Goal: Task Accomplishment & Management: Manage account settings

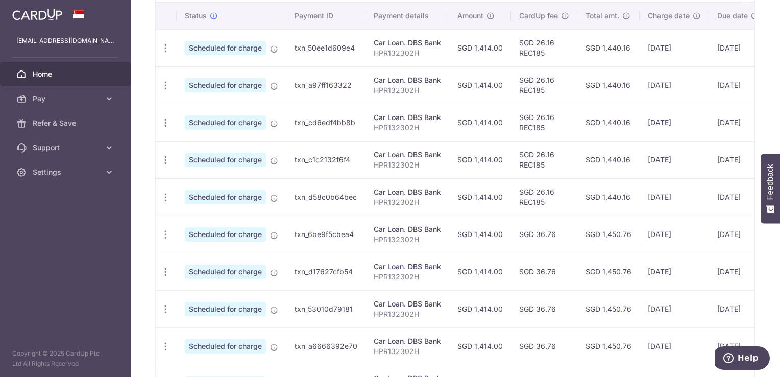
scroll to position [312, 0]
click at [162, 54] on icon "button" at bounding box center [165, 48] width 11 height 11
click at [191, 285] on span "Cancel payment" at bounding box center [220, 288] width 68 height 12
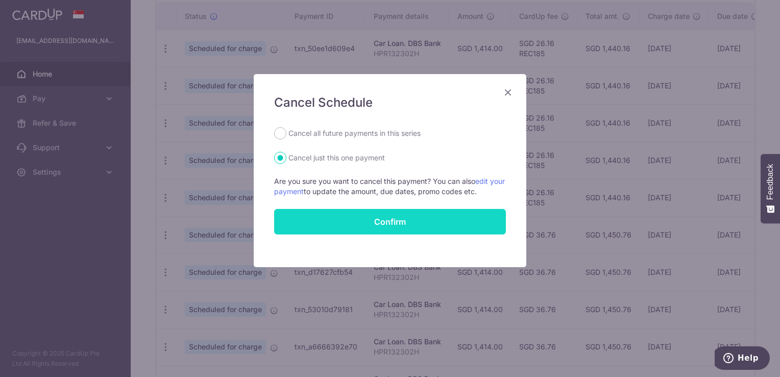
click at [335, 224] on button "Confirm" at bounding box center [390, 222] width 232 height 26
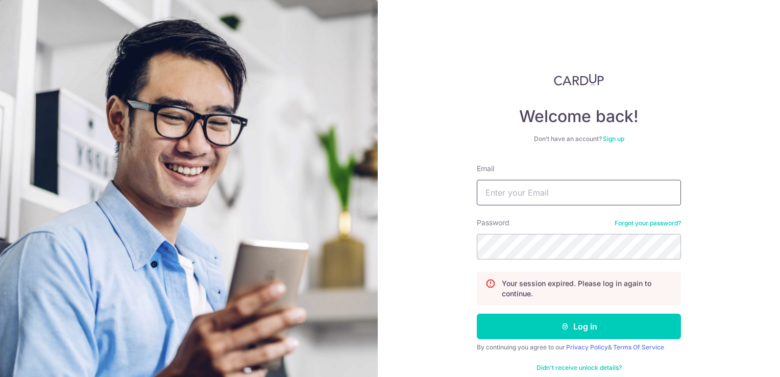
click at [530, 196] on input "Email" at bounding box center [579, 193] width 204 height 26
type input "[EMAIL_ADDRESS][DOMAIN_NAME]"
click at [477, 313] on button "Log in" at bounding box center [579, 326] width 204 height 26
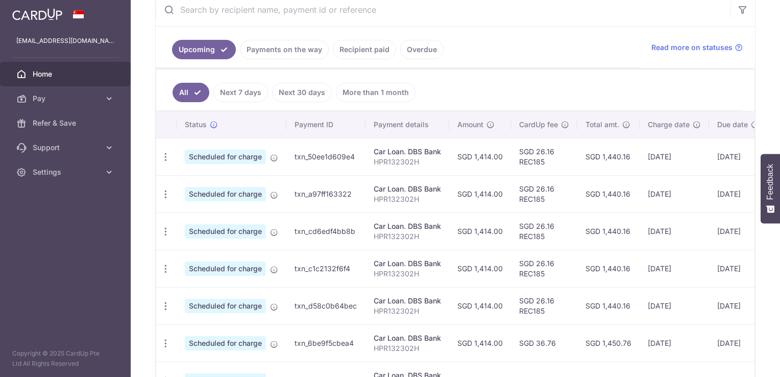
scroll to position [255, 0]
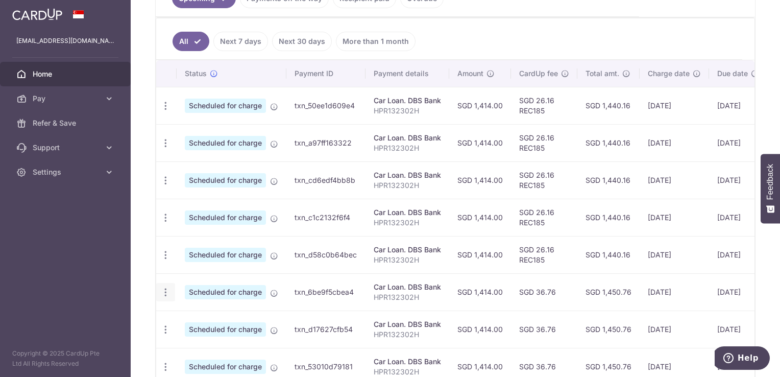
click at [170, 287] on div "Update payment Cancel payment" at bounding box center [165, 292] width 19 height 19
click at [170, 111] on icon "button" at bounding box center [165, 106] width 11 height 11
click at [181, 338] on link "Cancel payment" at bounding box center [210, 345] width 106 height 26
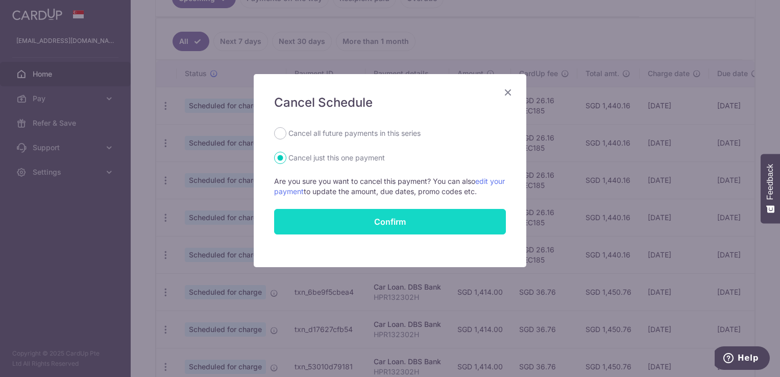
click at [362, 218] on button "Confirm" at bounding box center [390, 222] width 232 height 26
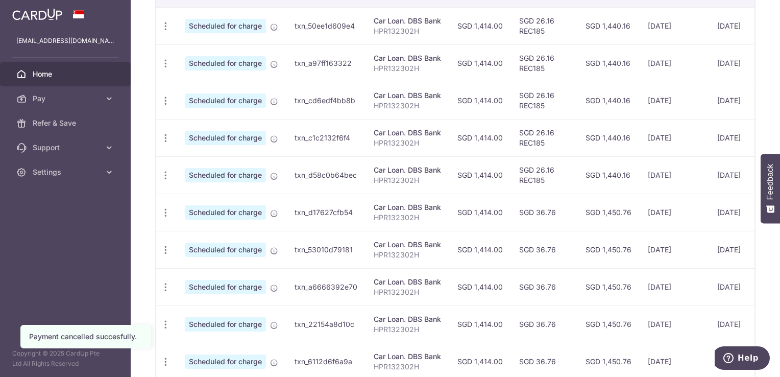
scroll to position [357, 0]
